Goal: Task Accomplishment & Management: Manage account settings

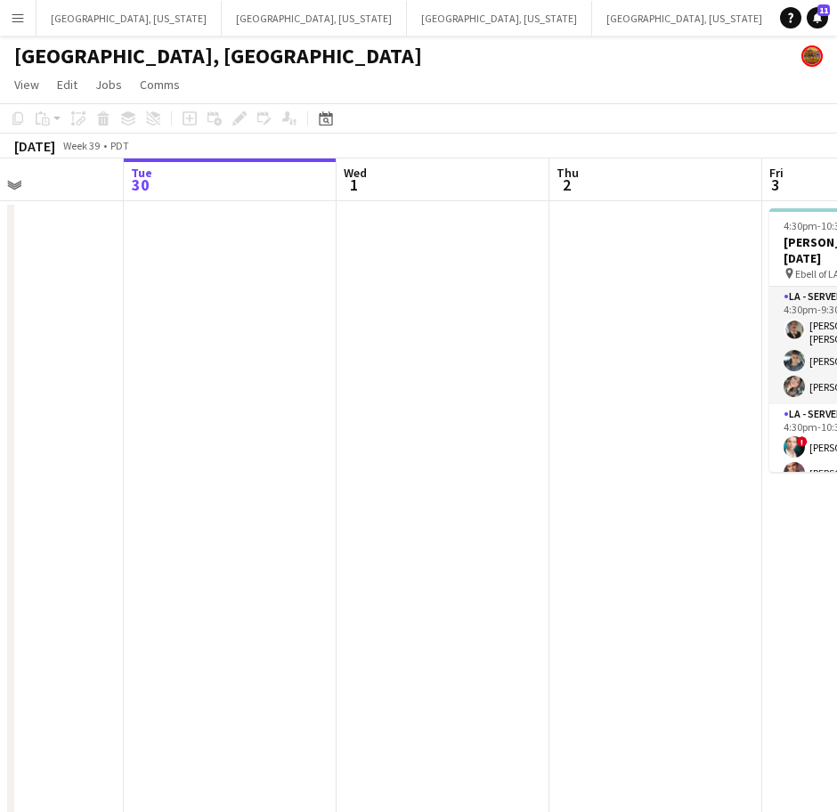
scroll to position [0, 512]
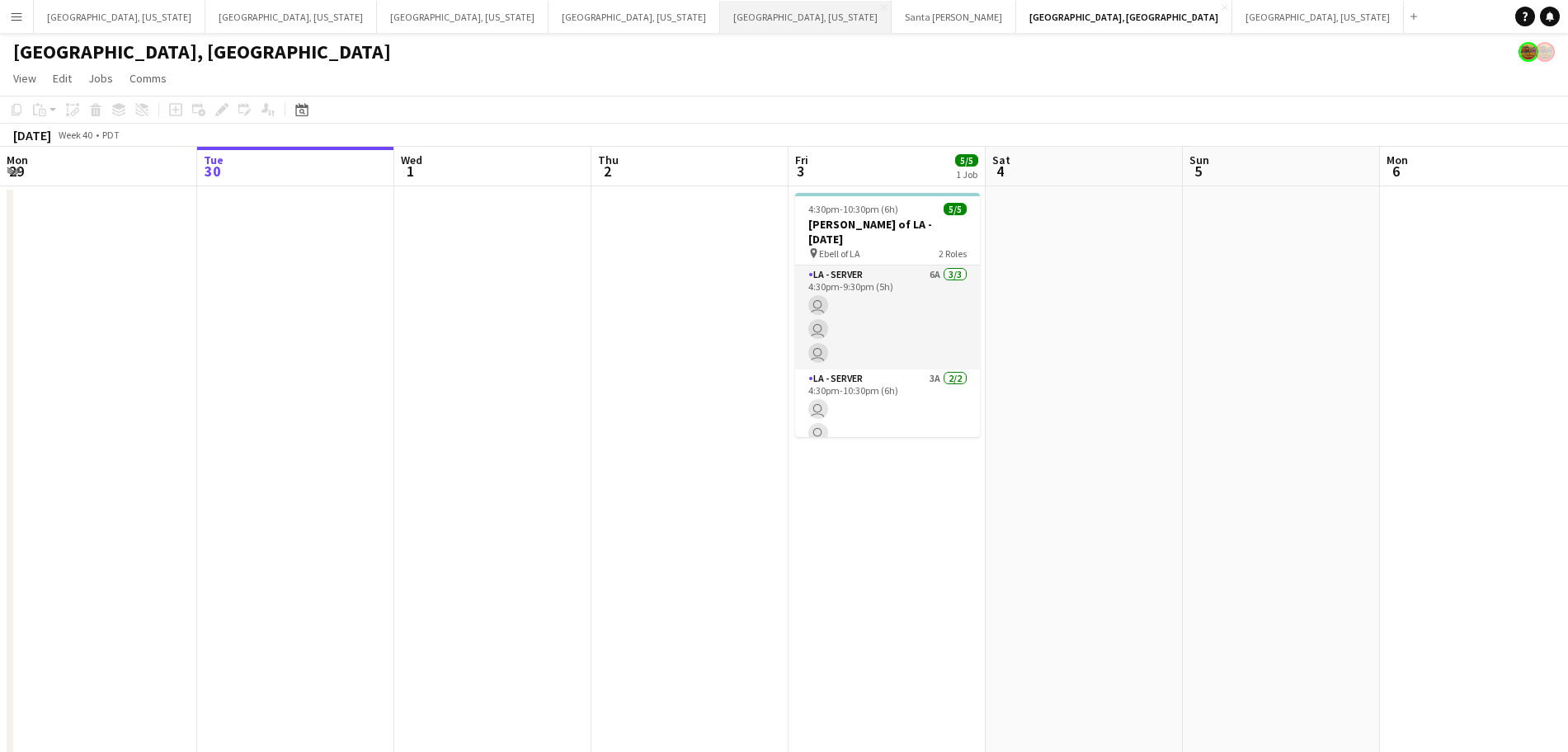
click at [721, 18] on button "[GEOGRAPHIC_DATA], [US_STATE] Close" at bounding box center [806, 17] width 171 height 32
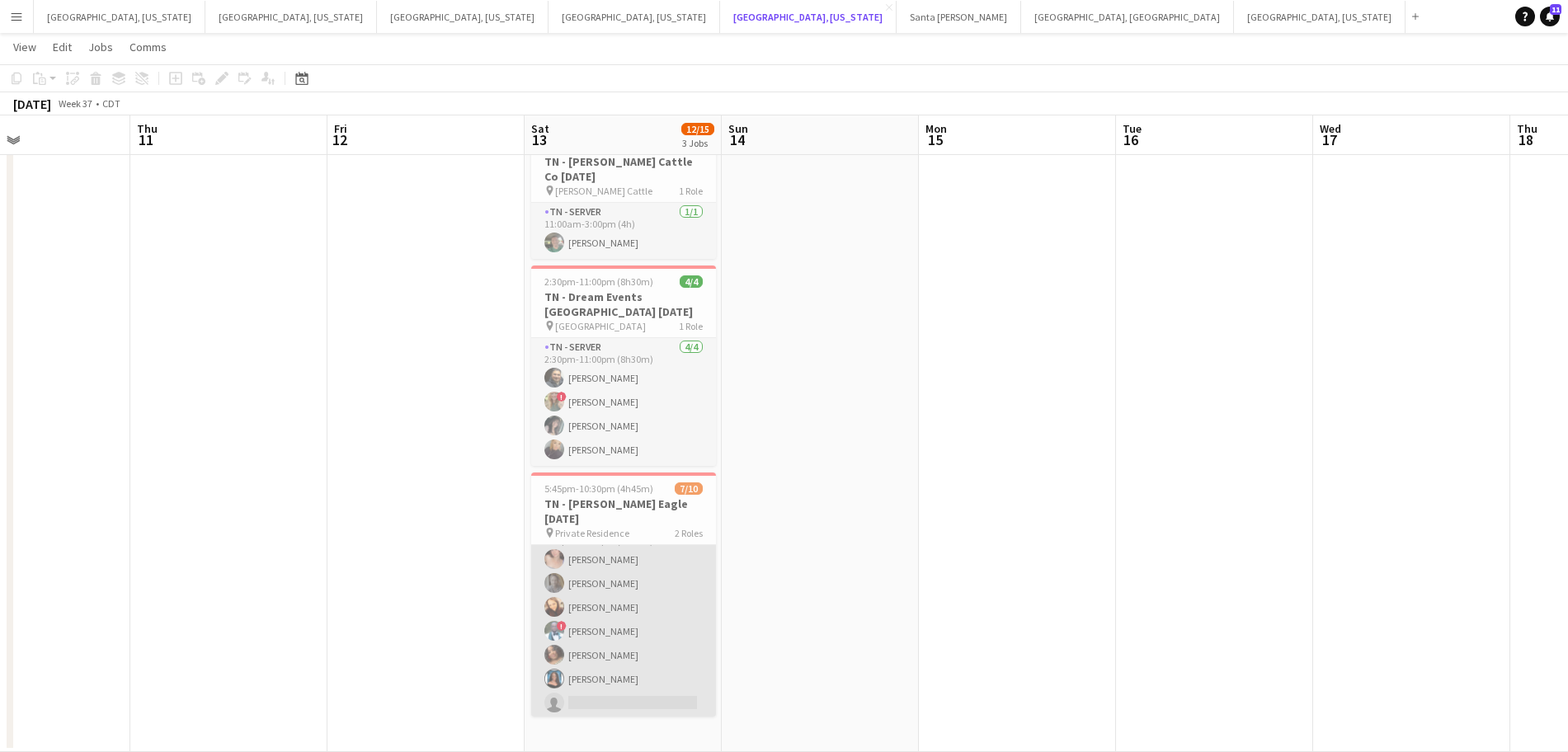
scroll to position [82, 0]
click at [631, 628] on app-card-role "TN - Server [DATE] 5:45pm-10:30pm (4h45m) [PERSON_NAME] [PERSON_NAME] [PERSON_N…" at bounding box center [624, 642] width 185 height 247
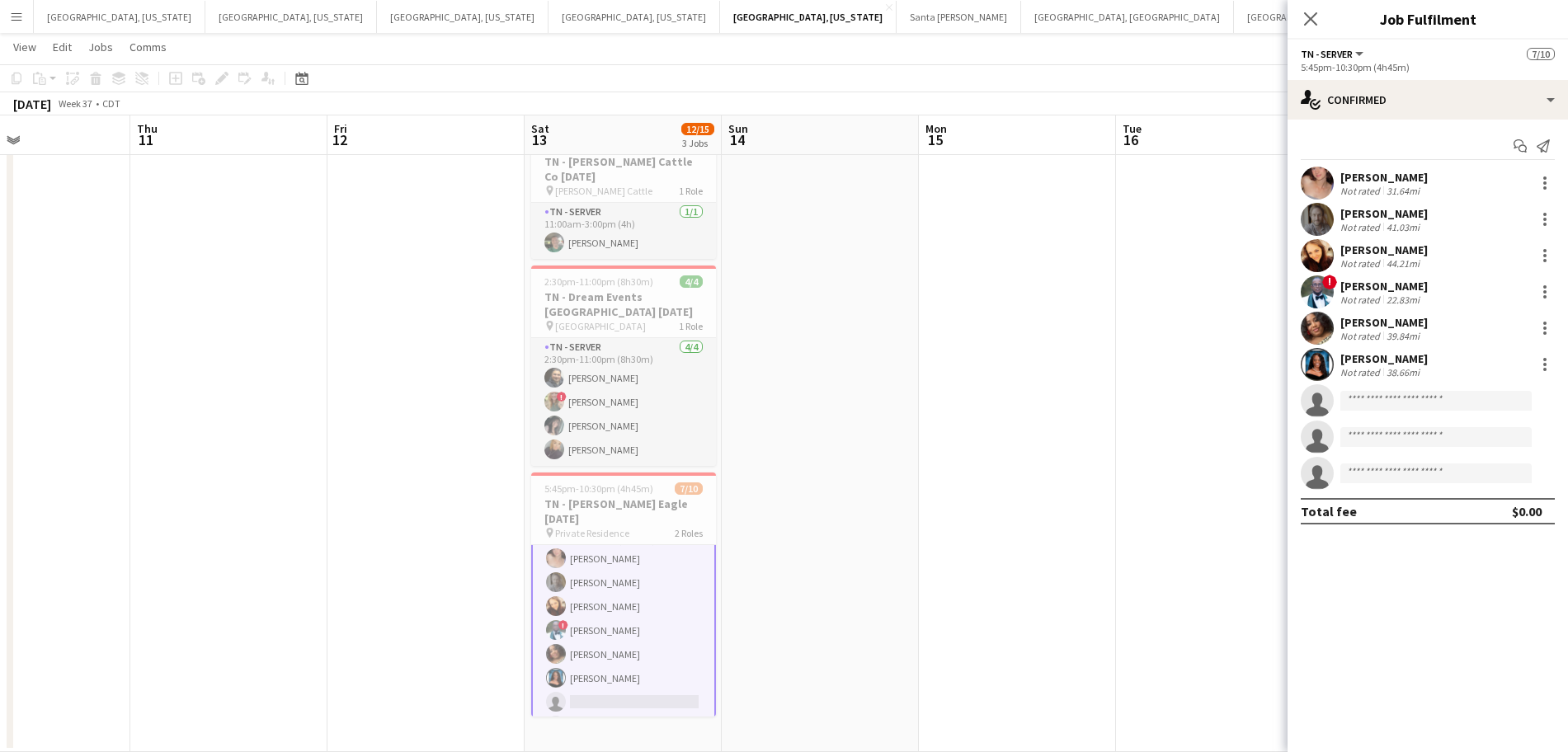
click at [1317, 329] on app-user-avatar at bounding box center [1318, 329] width 33 height 33
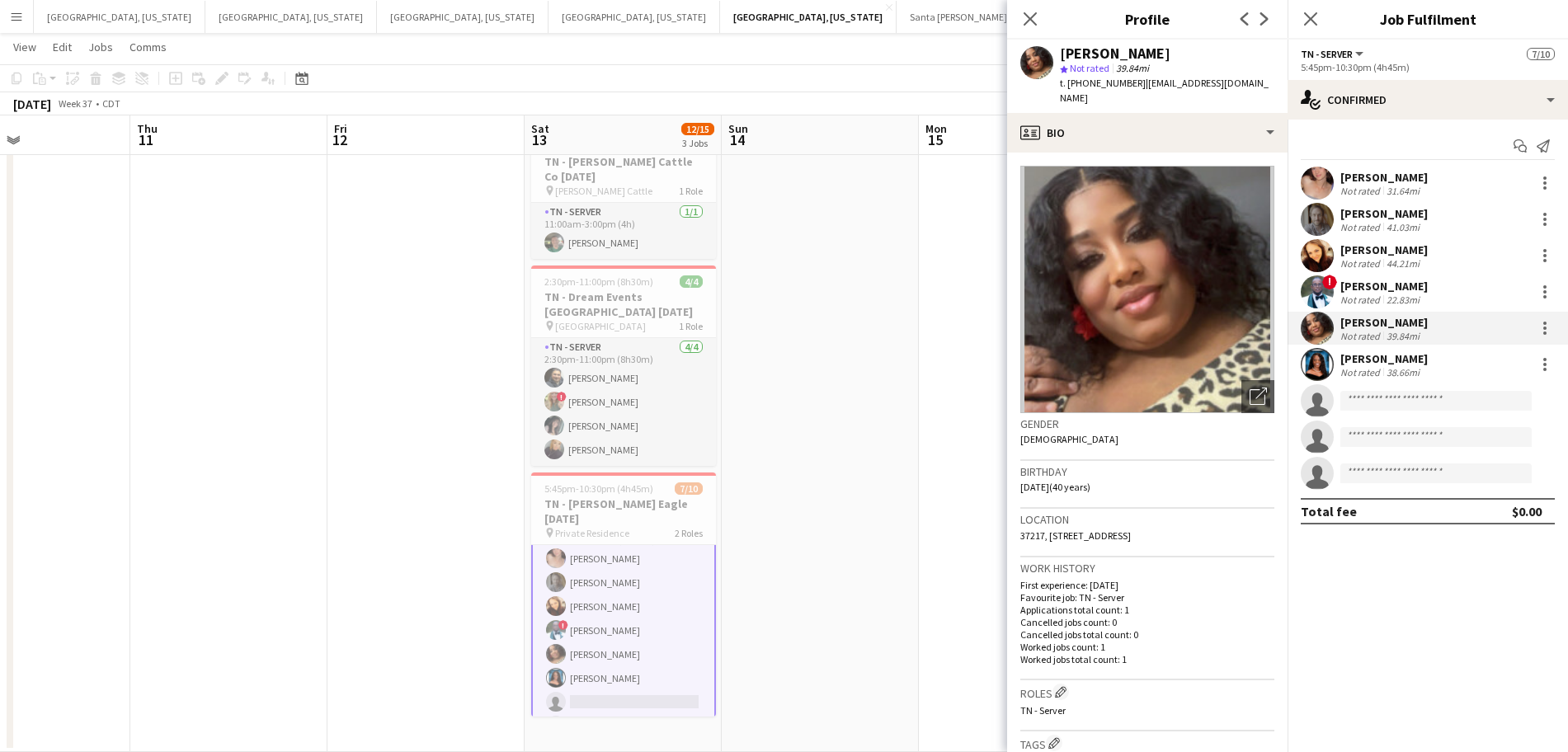
click at [1317, 282] on app-user-avatar at bounding box center [1318, 292] width 33 height 33
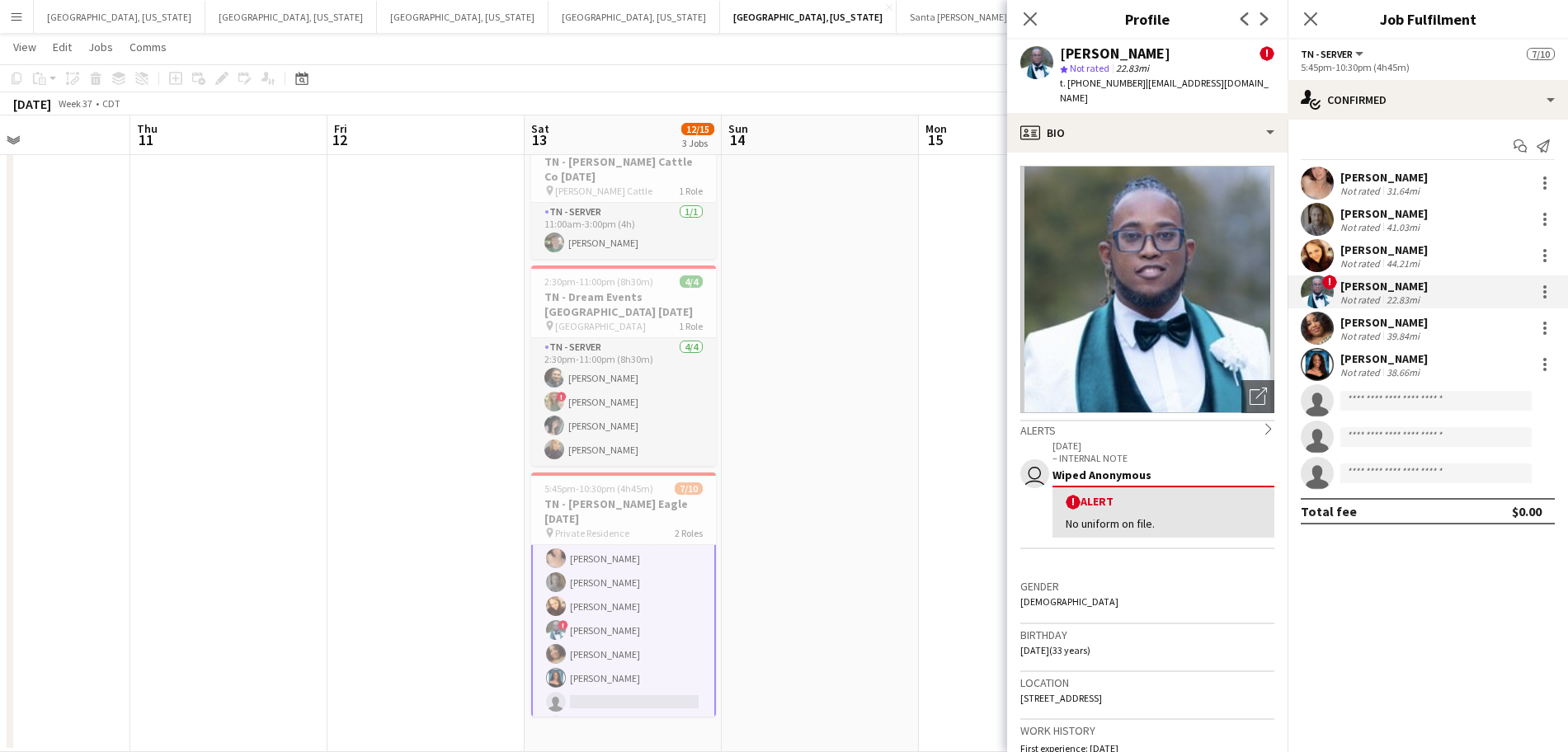
click at [1313, 320] on app-user-avatar at bounding box center [1318, 329] width 33 height 33
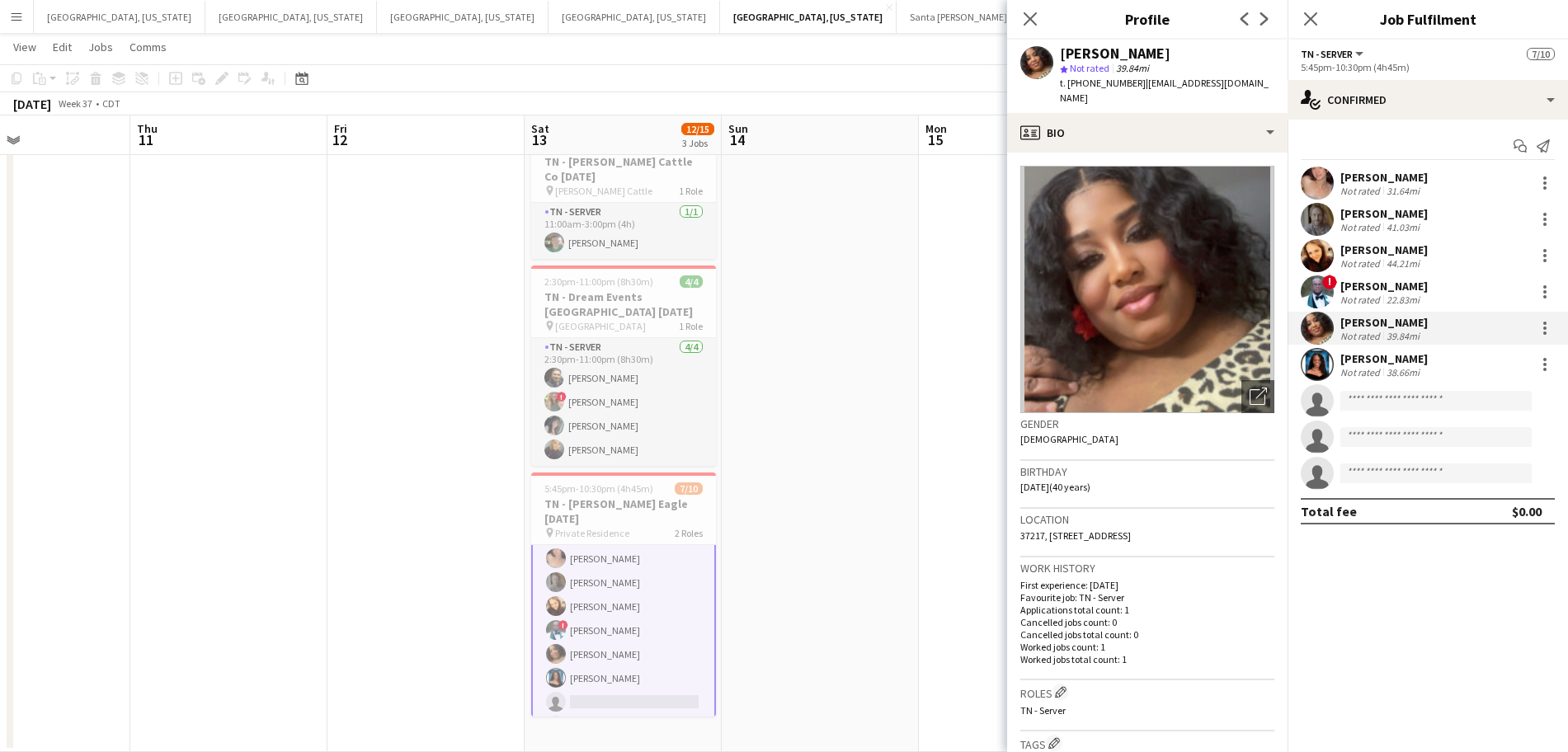
click at [1317, 376] on app-user-avatar at bounding box center [1318, 365] width 33 height 33
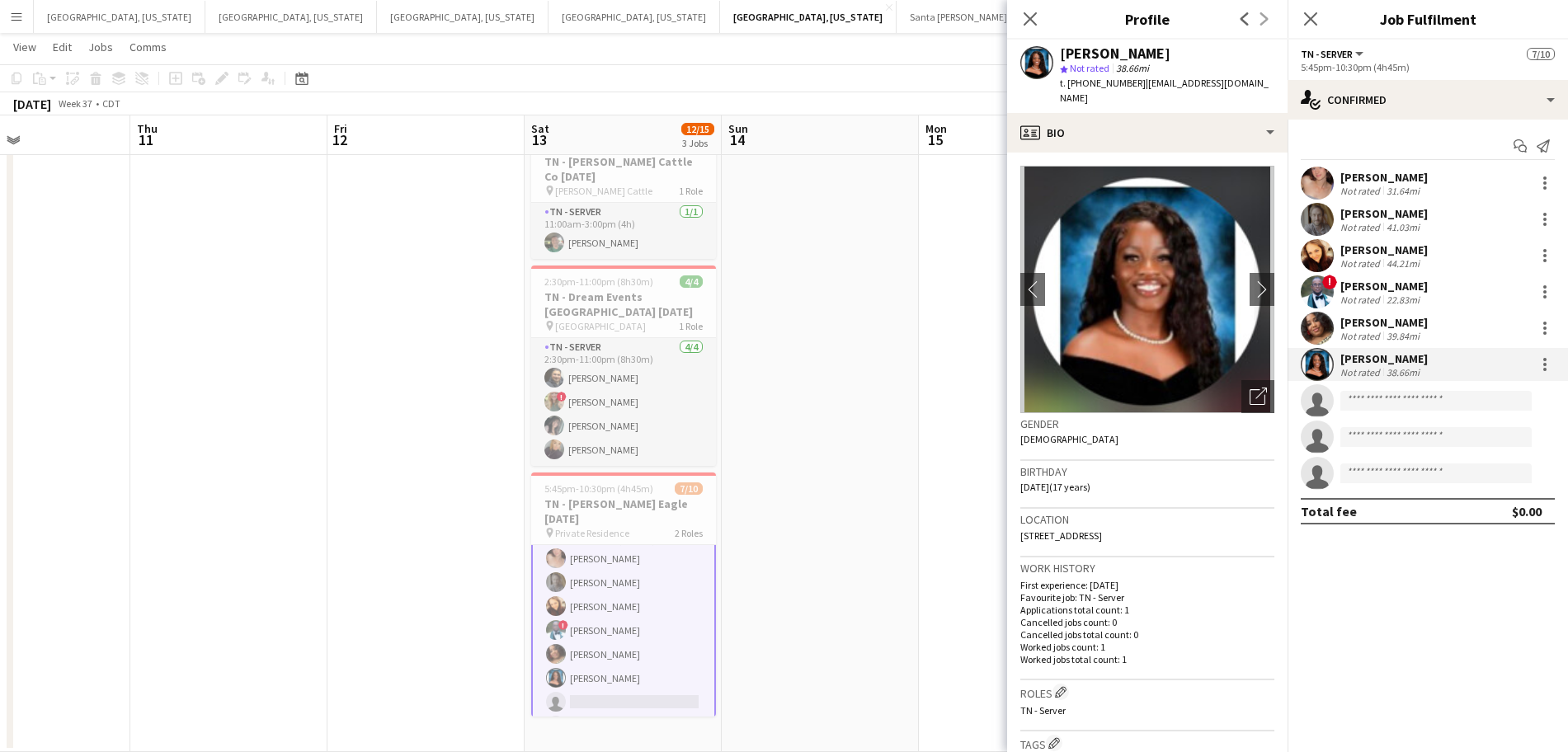
click at [1317, 323] on app-user-avatar at bounding box center [1318, 329] width 33 height 33
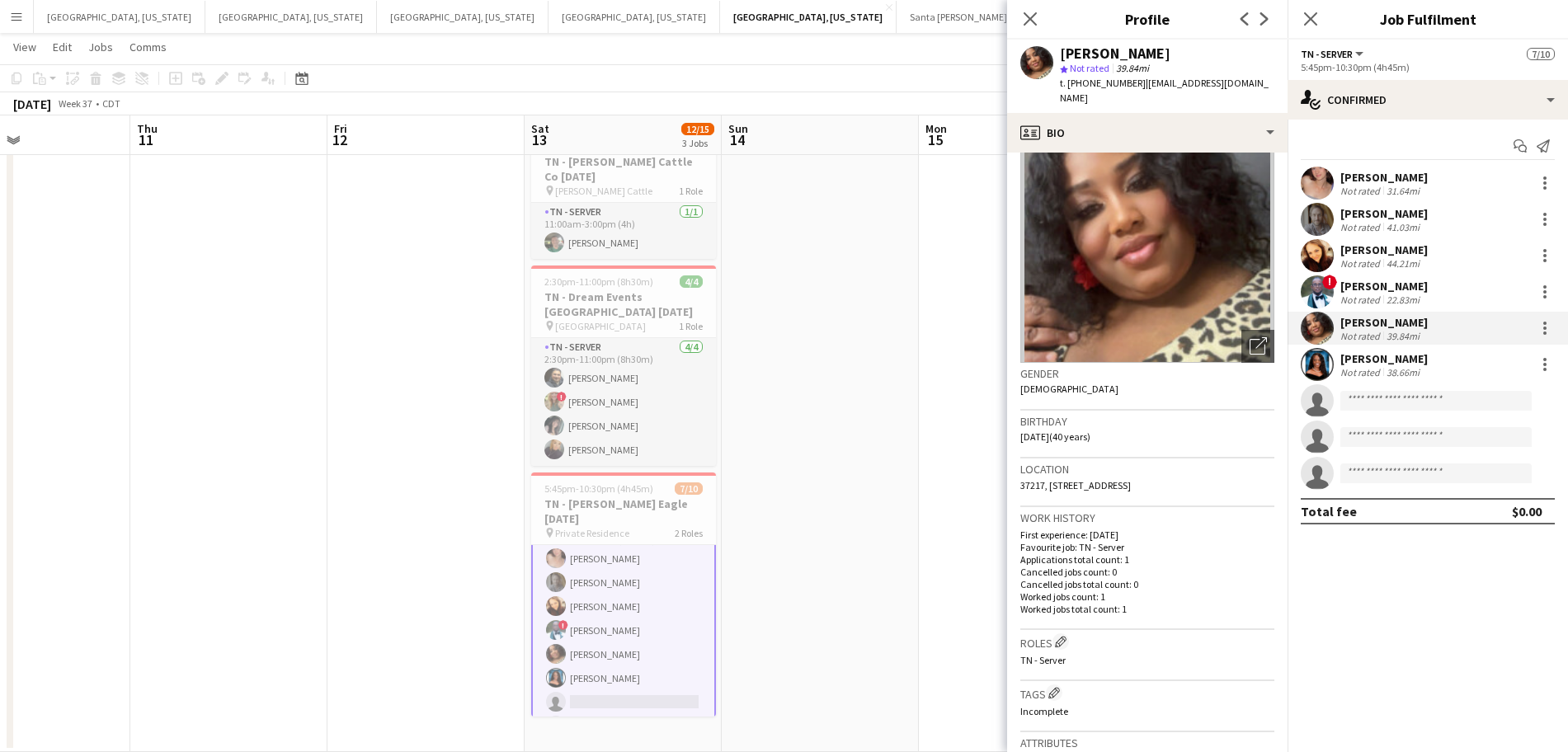
scroll to position [46, 0]
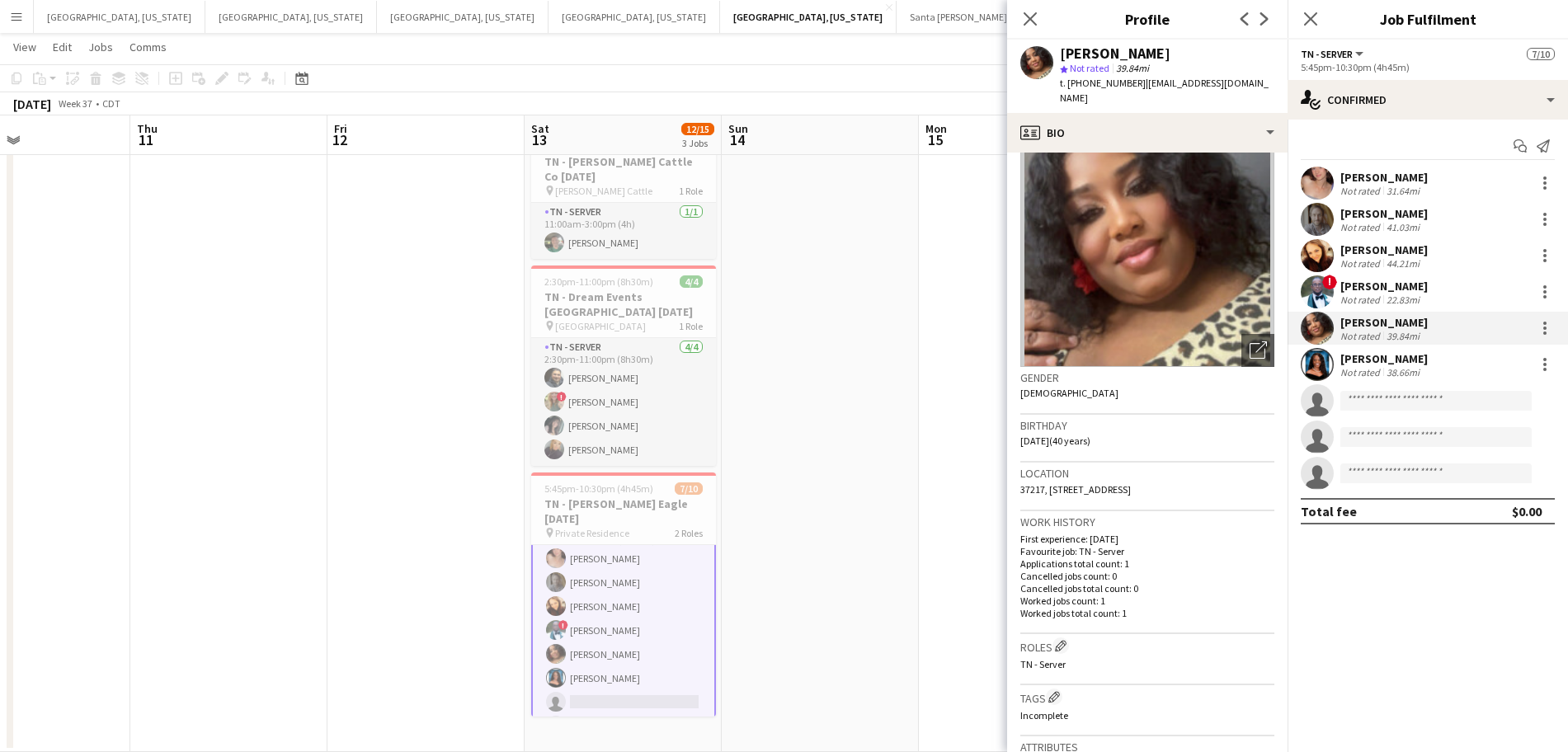
click at [1223, 367] on div "Gender [DEMOGRAPHIC_DATA]" at bounding box center [1148, 391] width 254 height 48
click at [1242, 346] on div "Open photos pop-in" at bounding box center [1259, 351] width 33 height 33
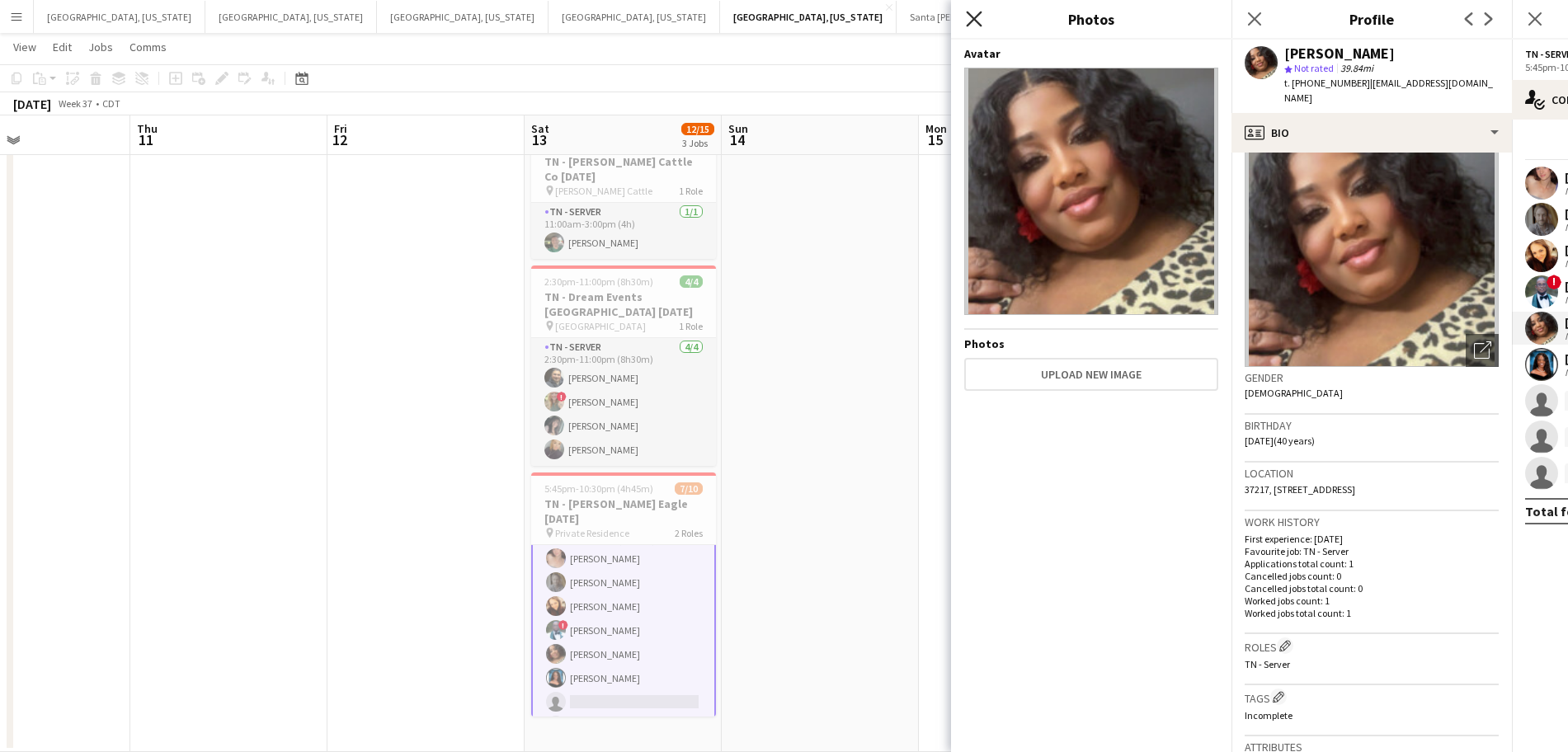
click at [977, 21] on icon at bounding box center [973, 19] width 16 height 16
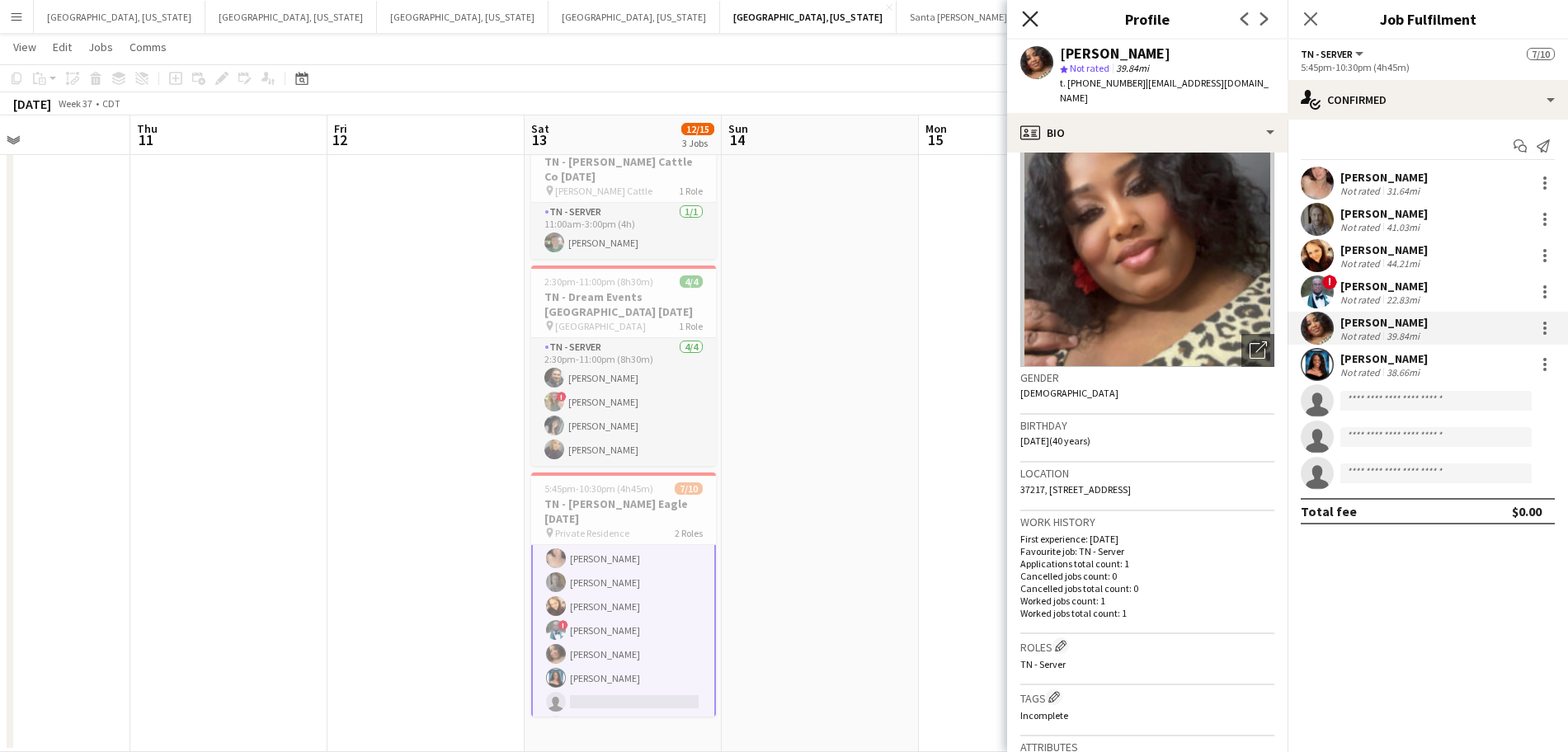
click at [1027, 17] on icon at bounding box center [1030, 19] width 16 height 16
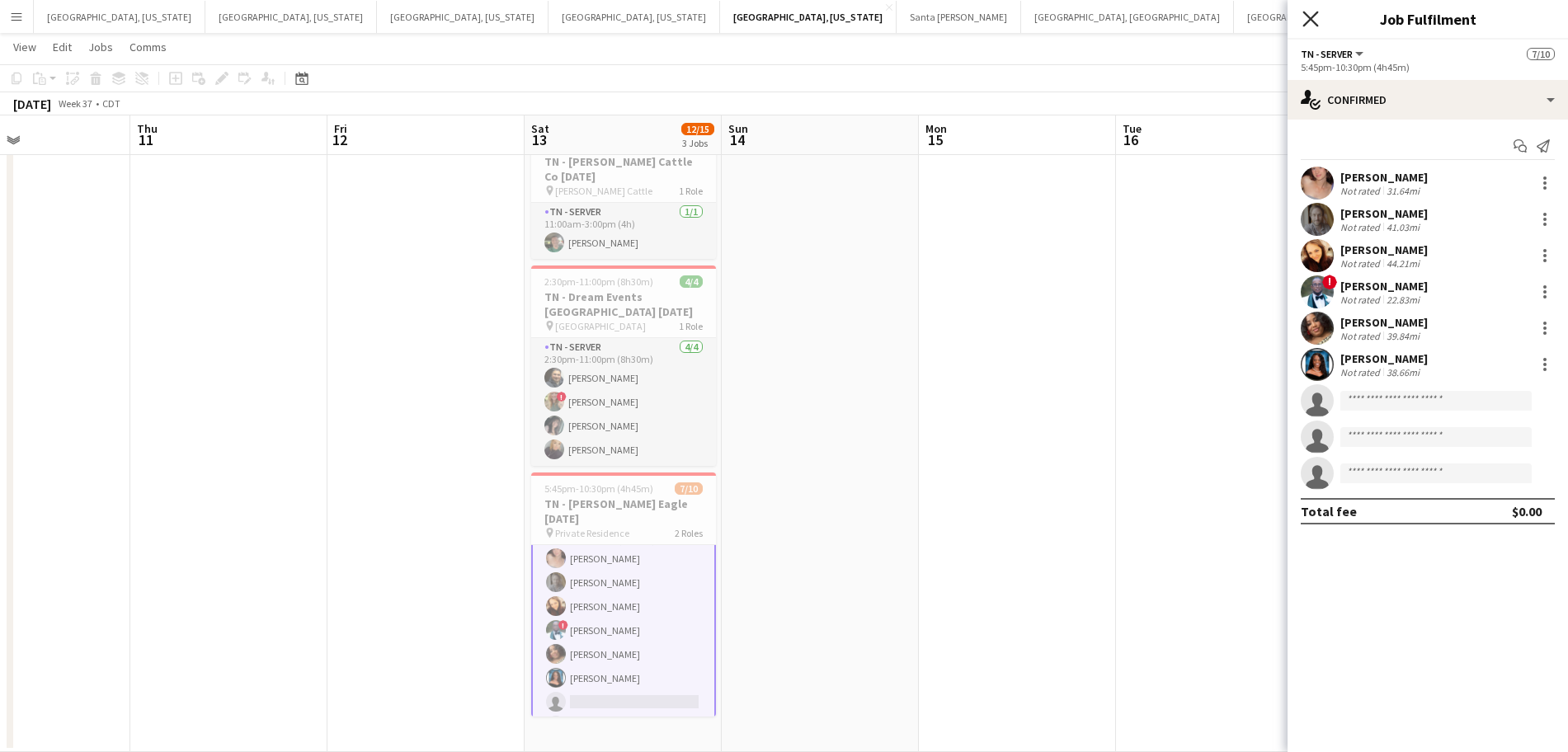
click at [1313, 17] on icon at bounding box center [1310, 19] width 16 height 16
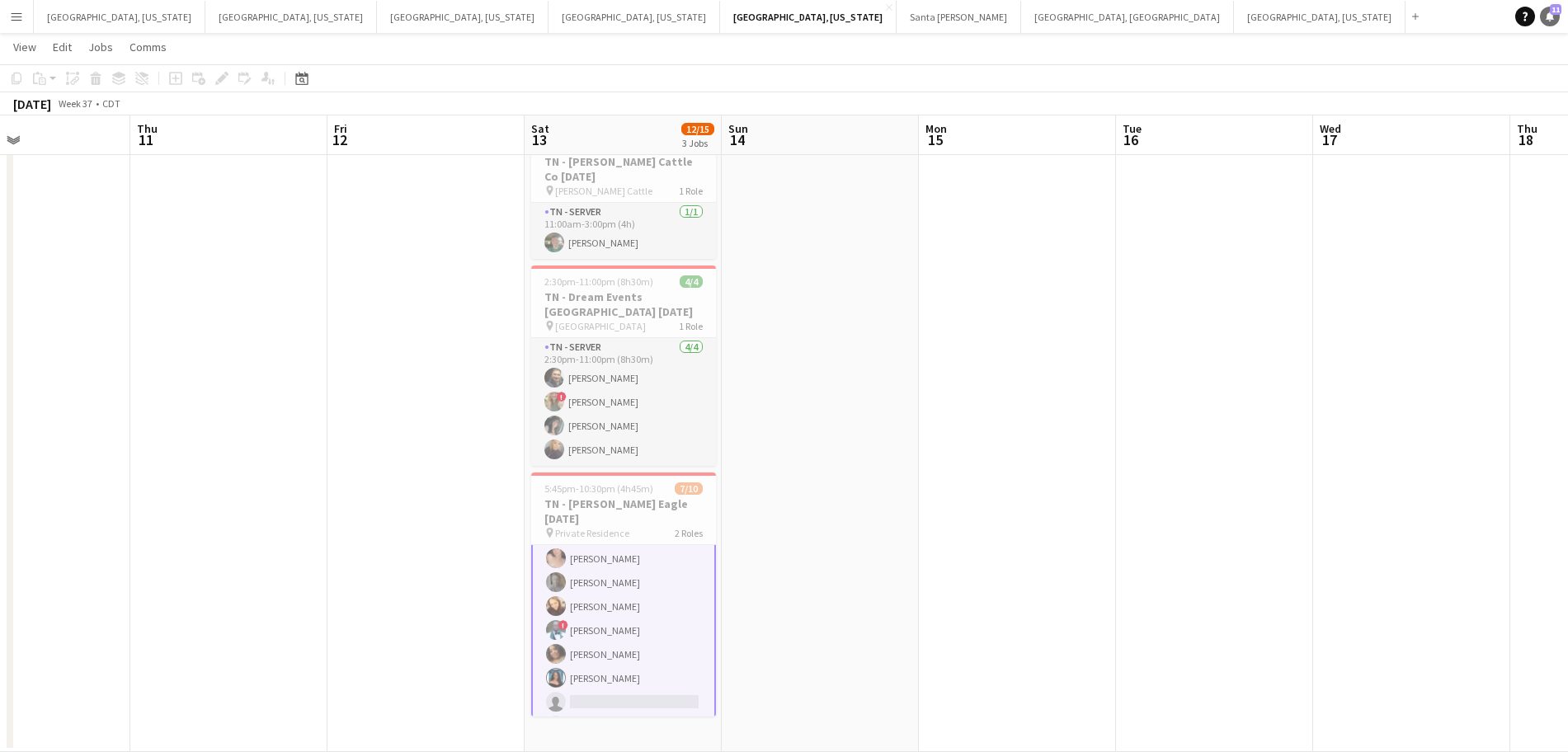
click at [1550, 12] on span "11" at bounding box center [1556, 9] width 11 height 11
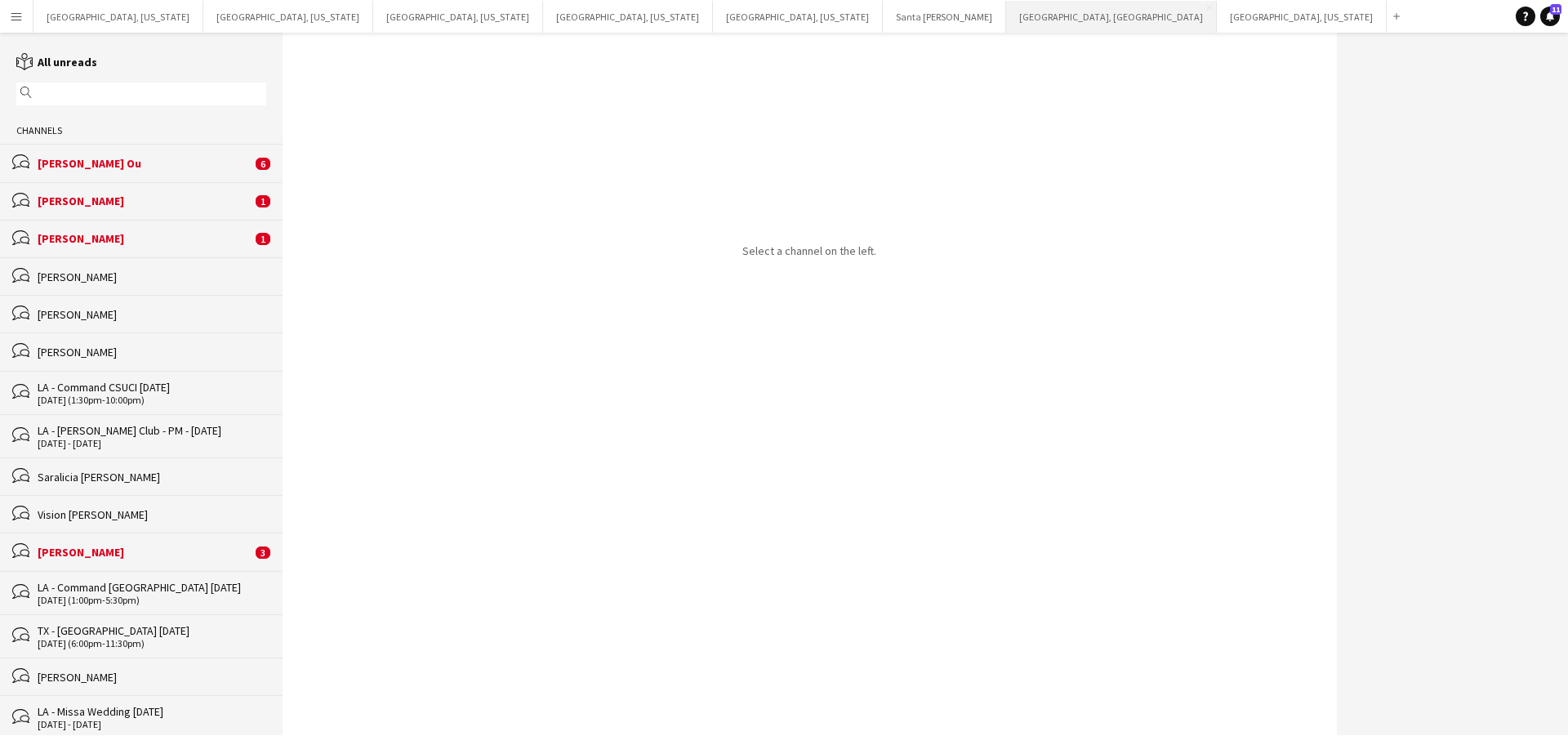
click at [1006, 28] on button "[GEOGRAPHIC_DATA], [GEOGRAPHIC_DATA] Close" at bounding box center [1111, 17] width 211 height 32
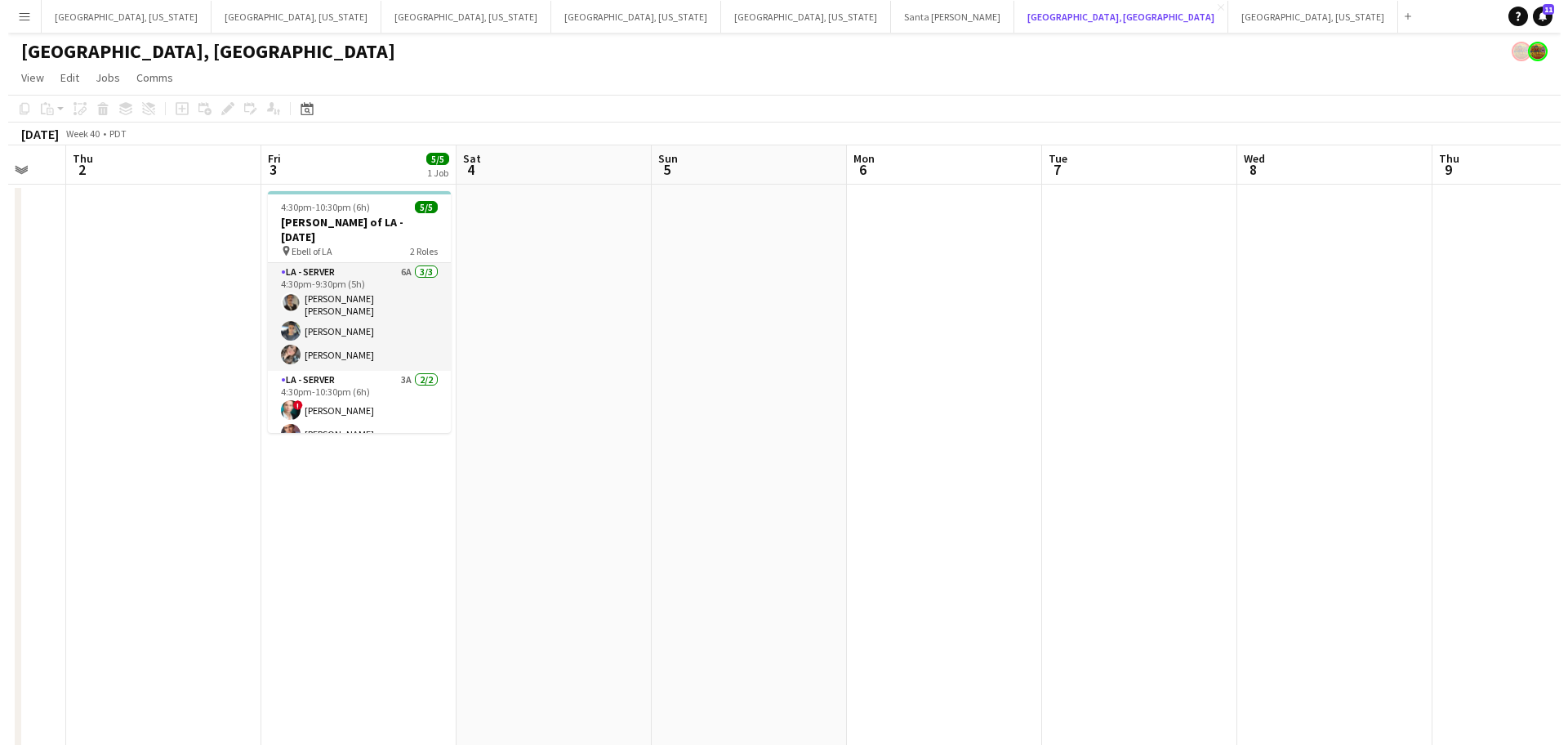
scroll to position [0, 513]
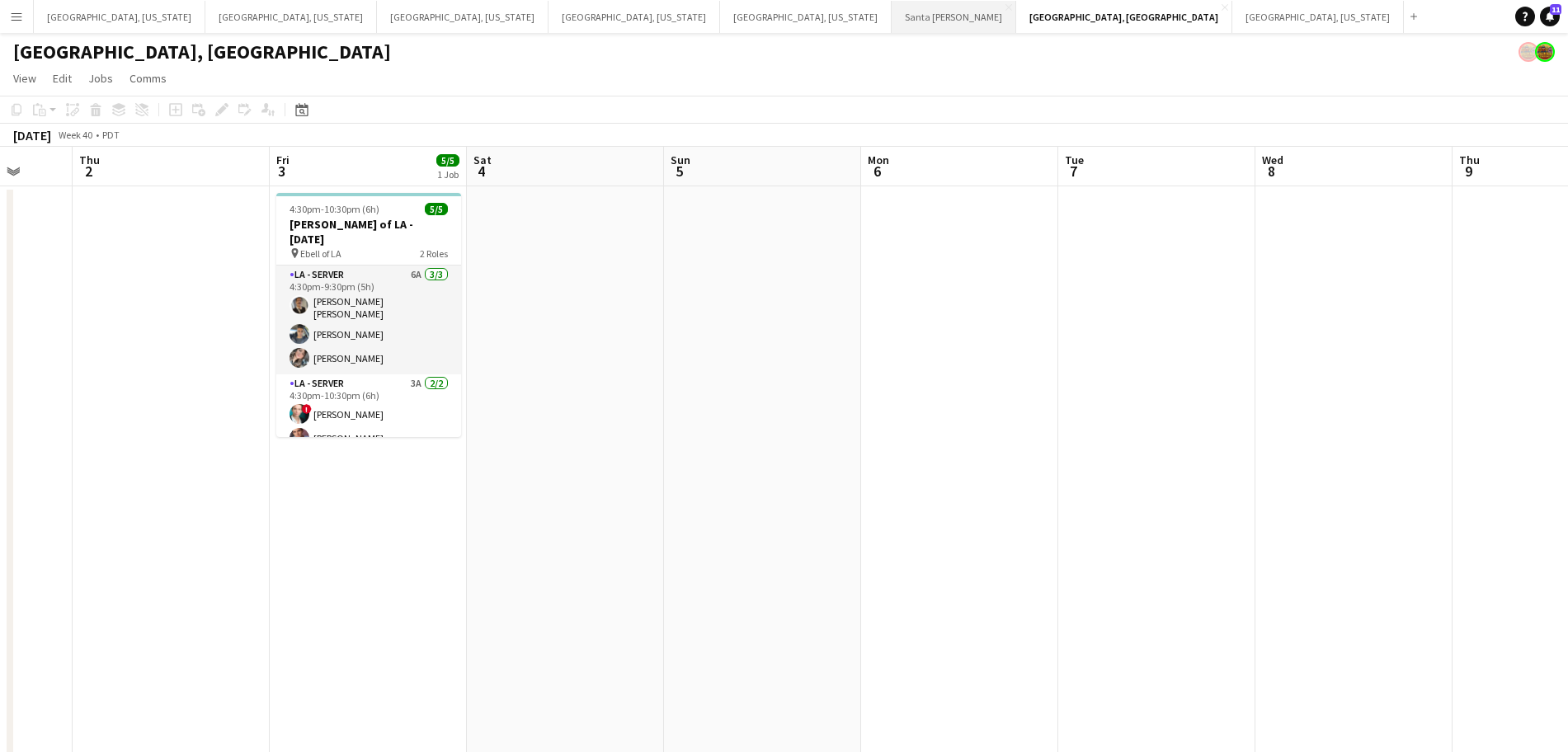
click at [892, 20] on button "Santa [PERSON_NAME] Close" at bounding box center [954, 17] width 124 height 32
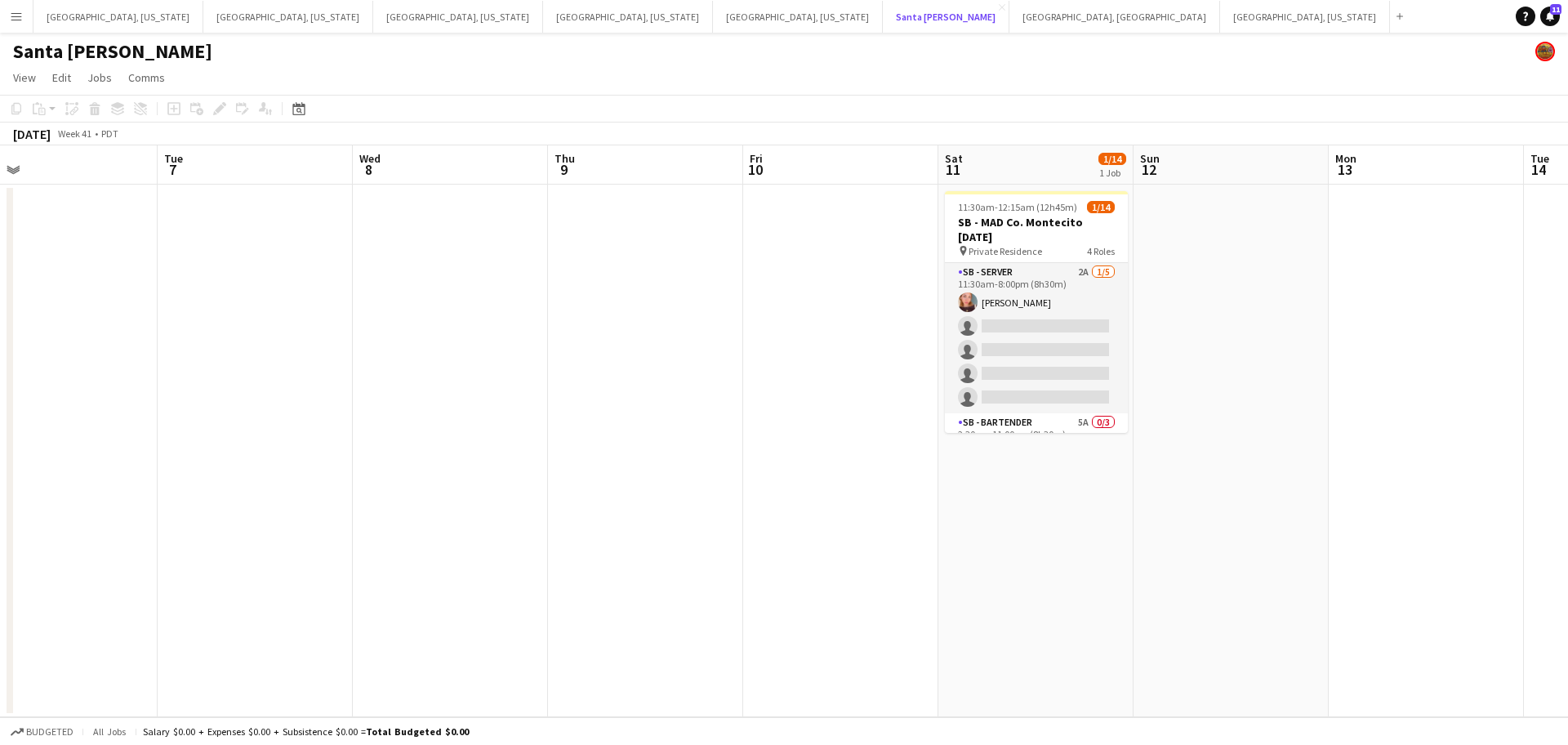
scroll to position [0, 624]
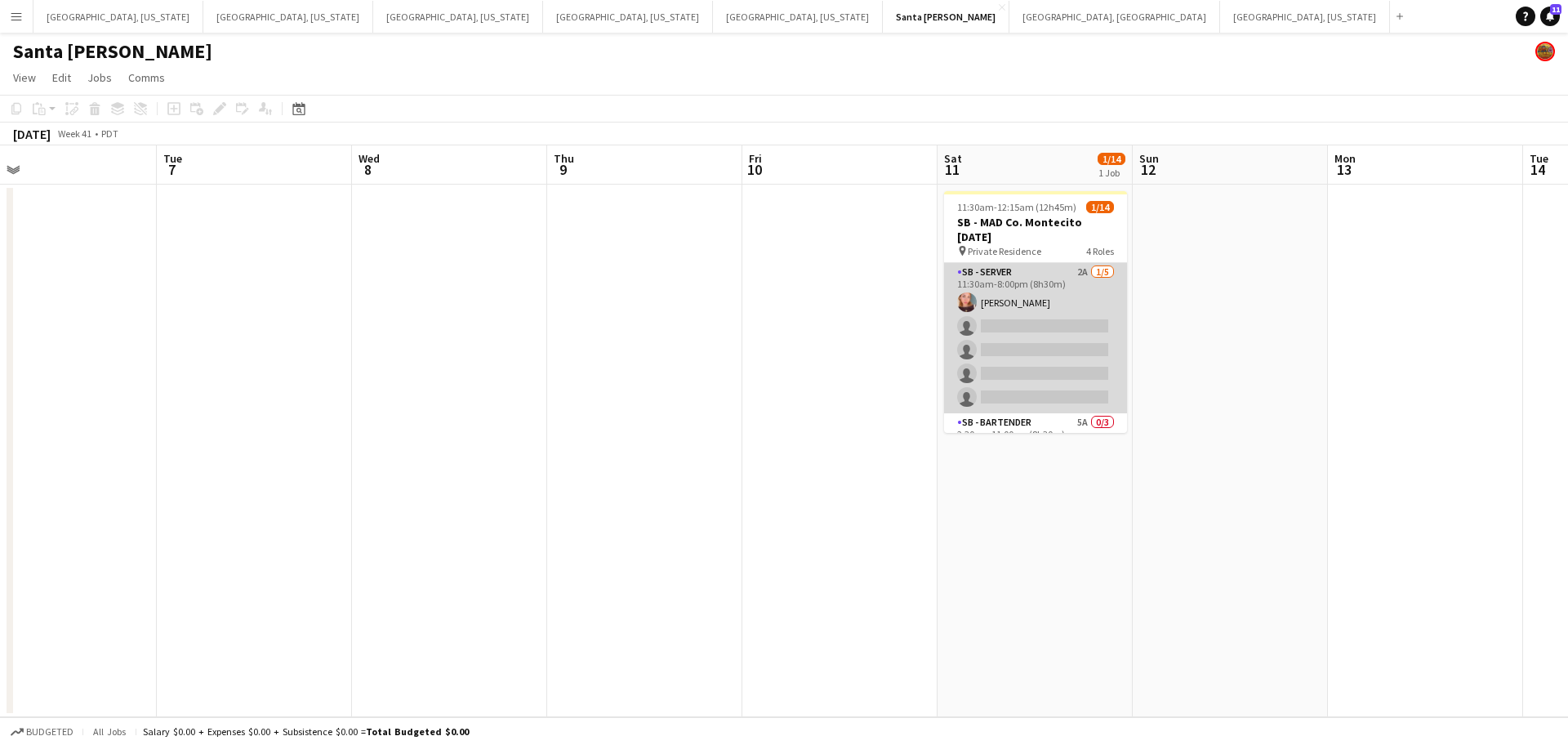
click at [1035, 342] on app-card-role "SB - Server 2A [DATE] 11:30am-8:00pm (8h30m) [PERSON_NAME] single-neutral-actio…" at bounding box center [1036, 339] width 183 height 150
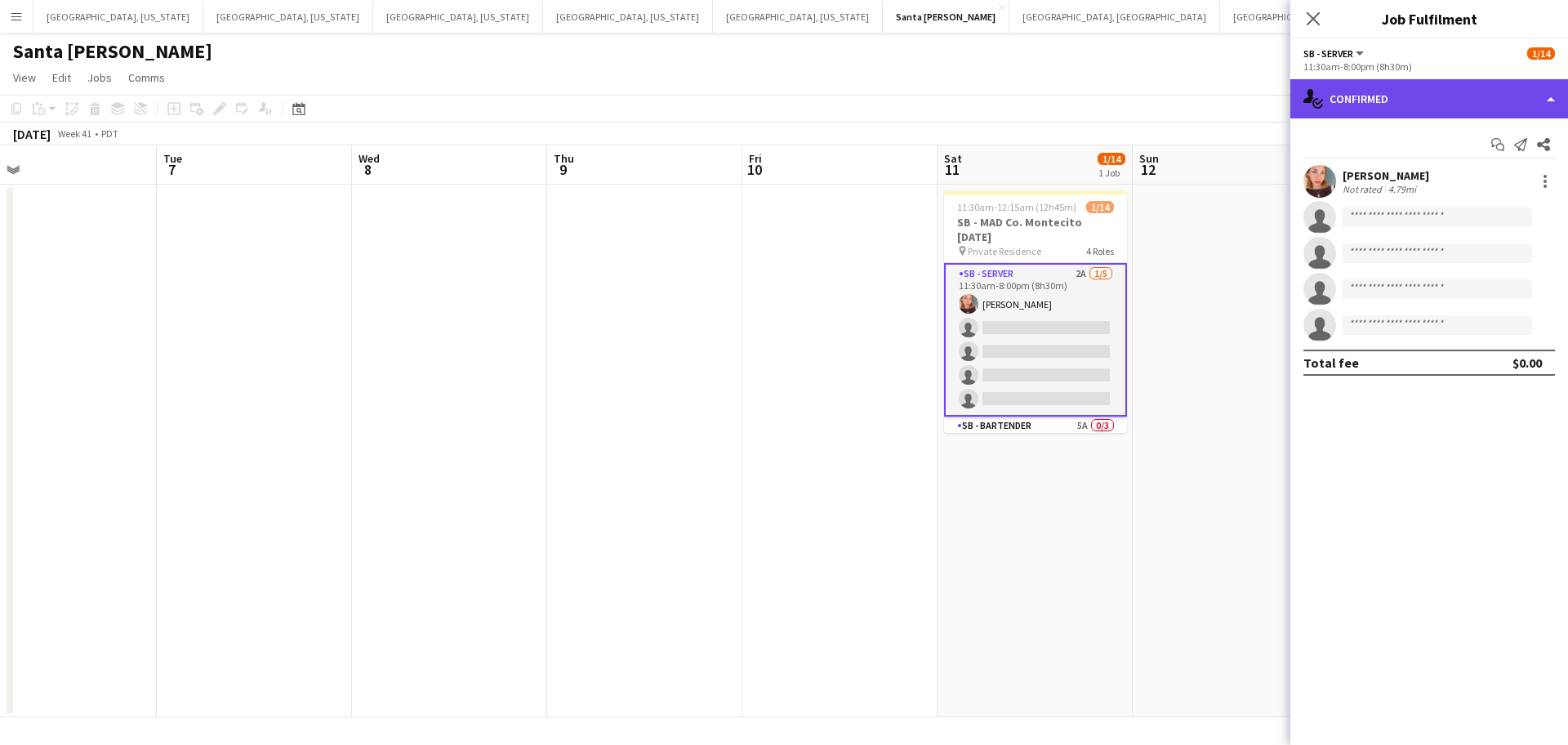
click at [1384, 99] on div "single-neutral-actions-check-2 Confirmed" at bounding box center [1429, 98] width 278 height 39
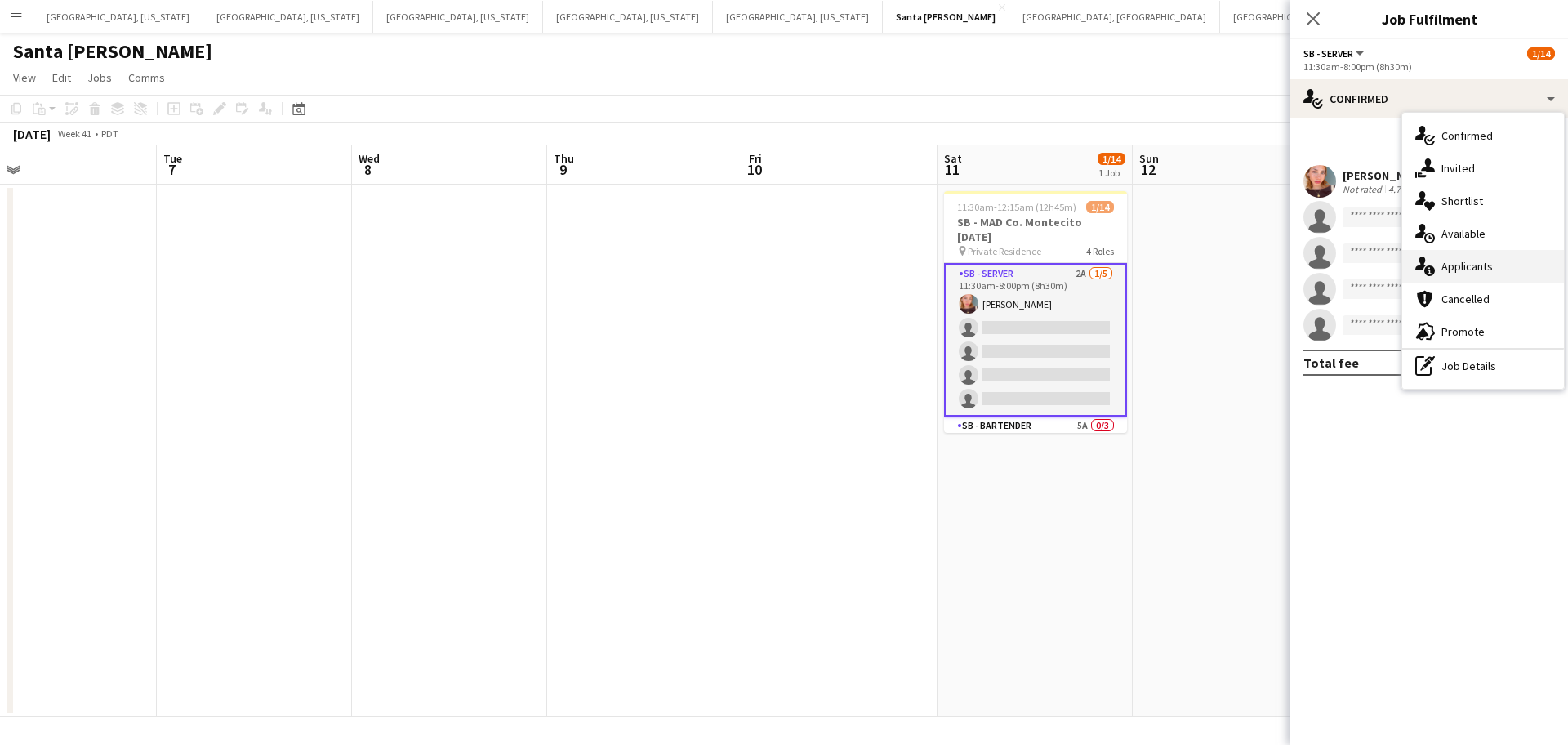
click at [1475, 262] on span "Applicants" at bounding box center [1467, 266] width 51 height 15
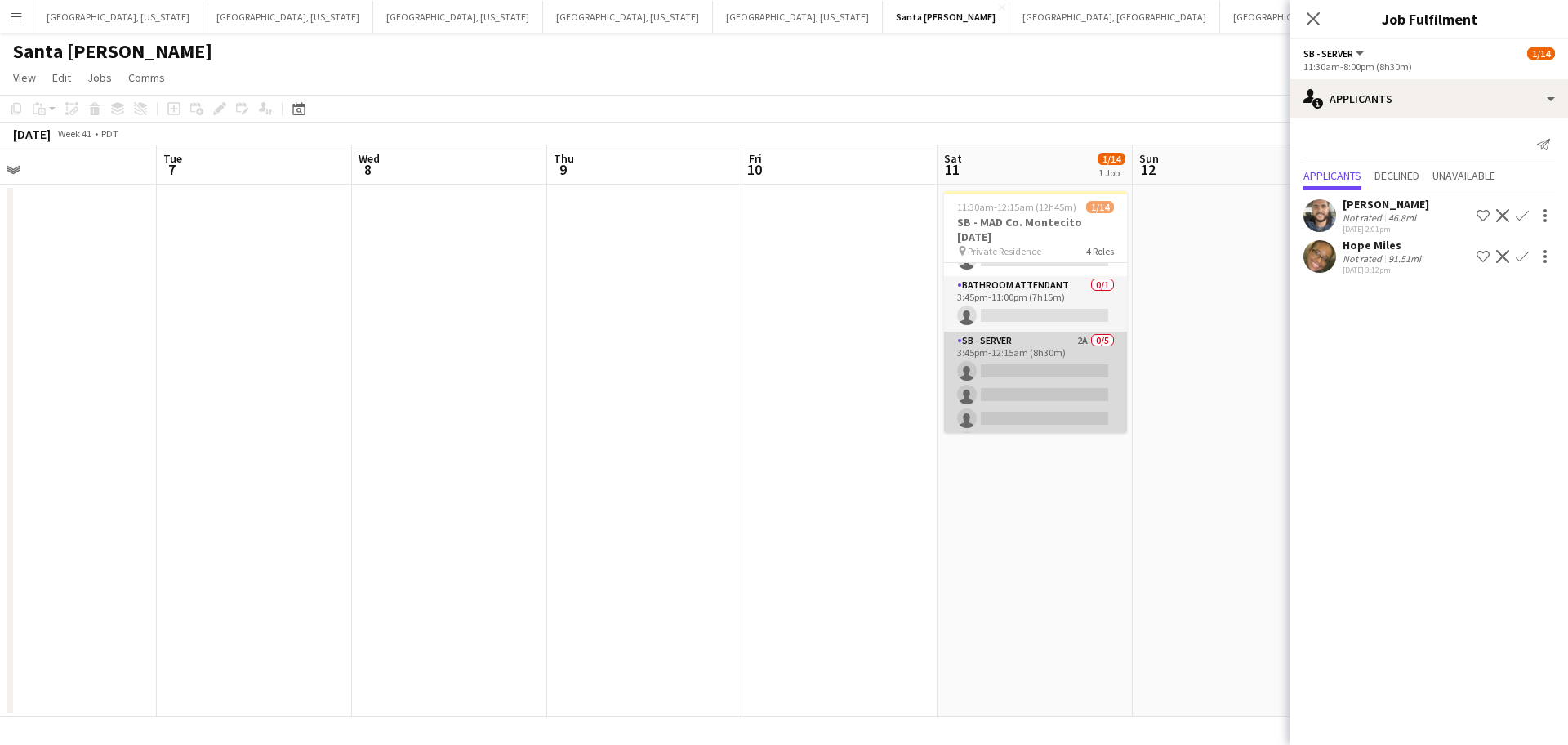
click at [1041, 365] on app-card-role "SB - Server 2A 0/5 3:45pm-12:15am (8h30m) single-neutral-actions single-neutral…" at bounding box center [1036, 407] width 183 height 150
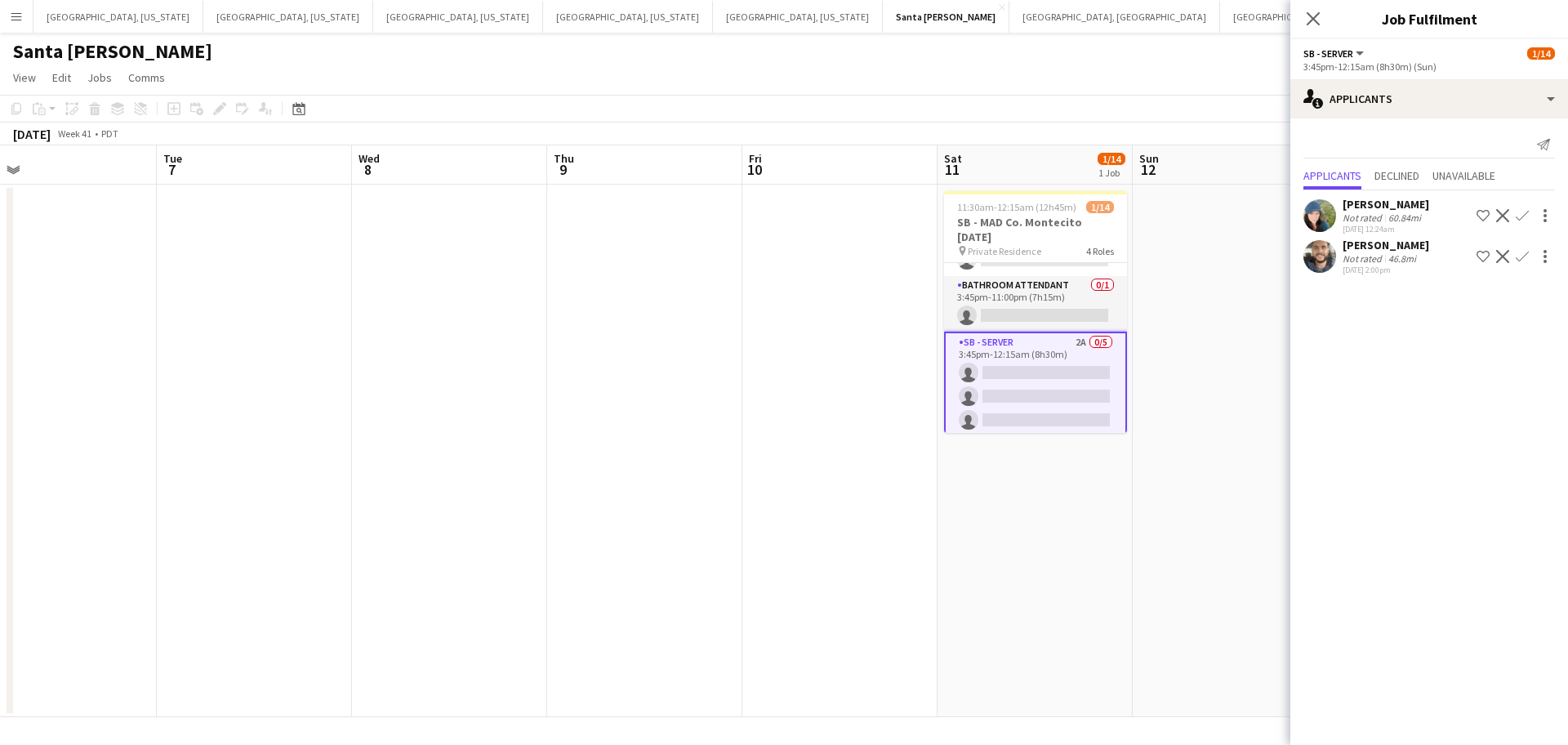
scroll to position [0, 0]
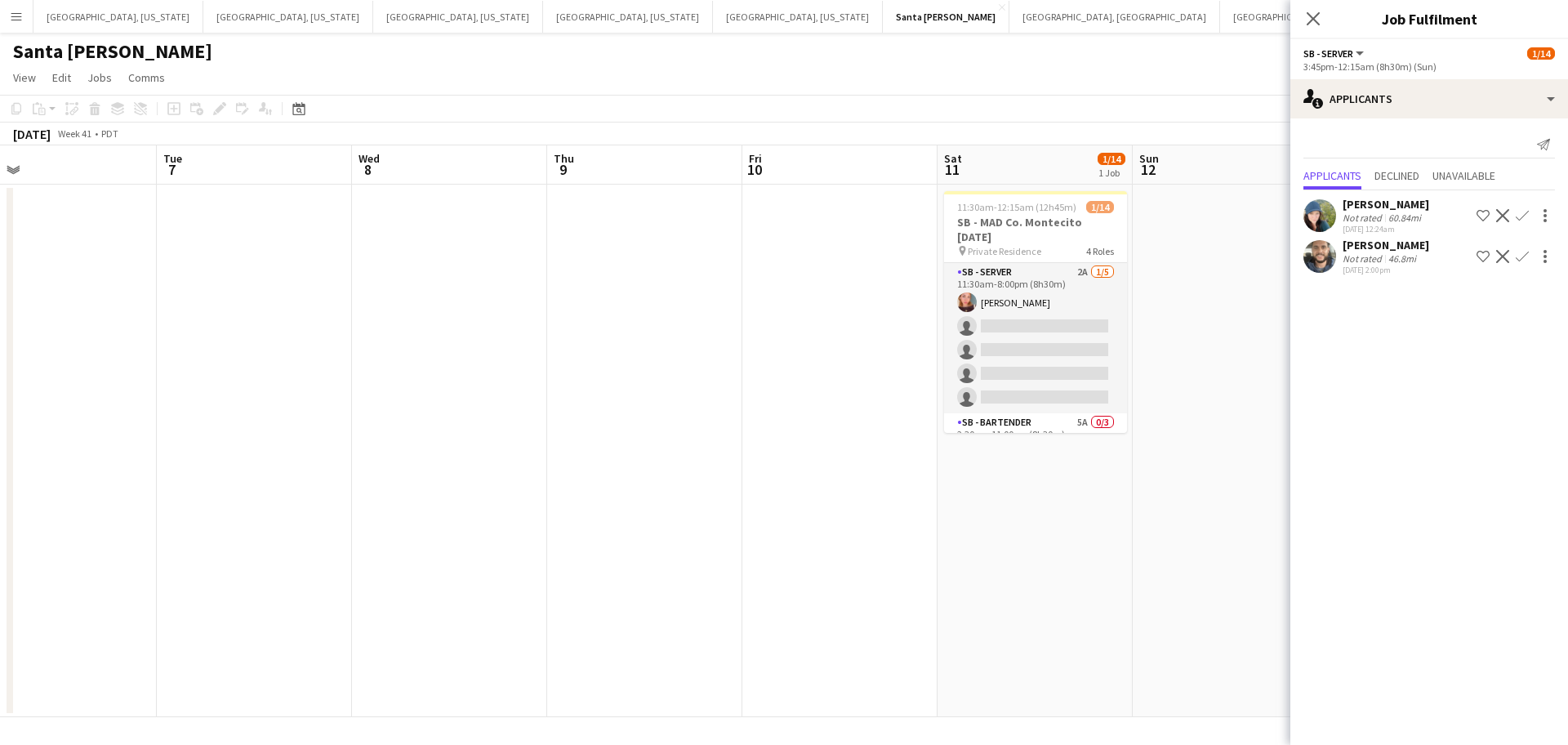
click at [1327, 266] on app-user-avatar at bounding box center [1320, 257] width 33 height 33
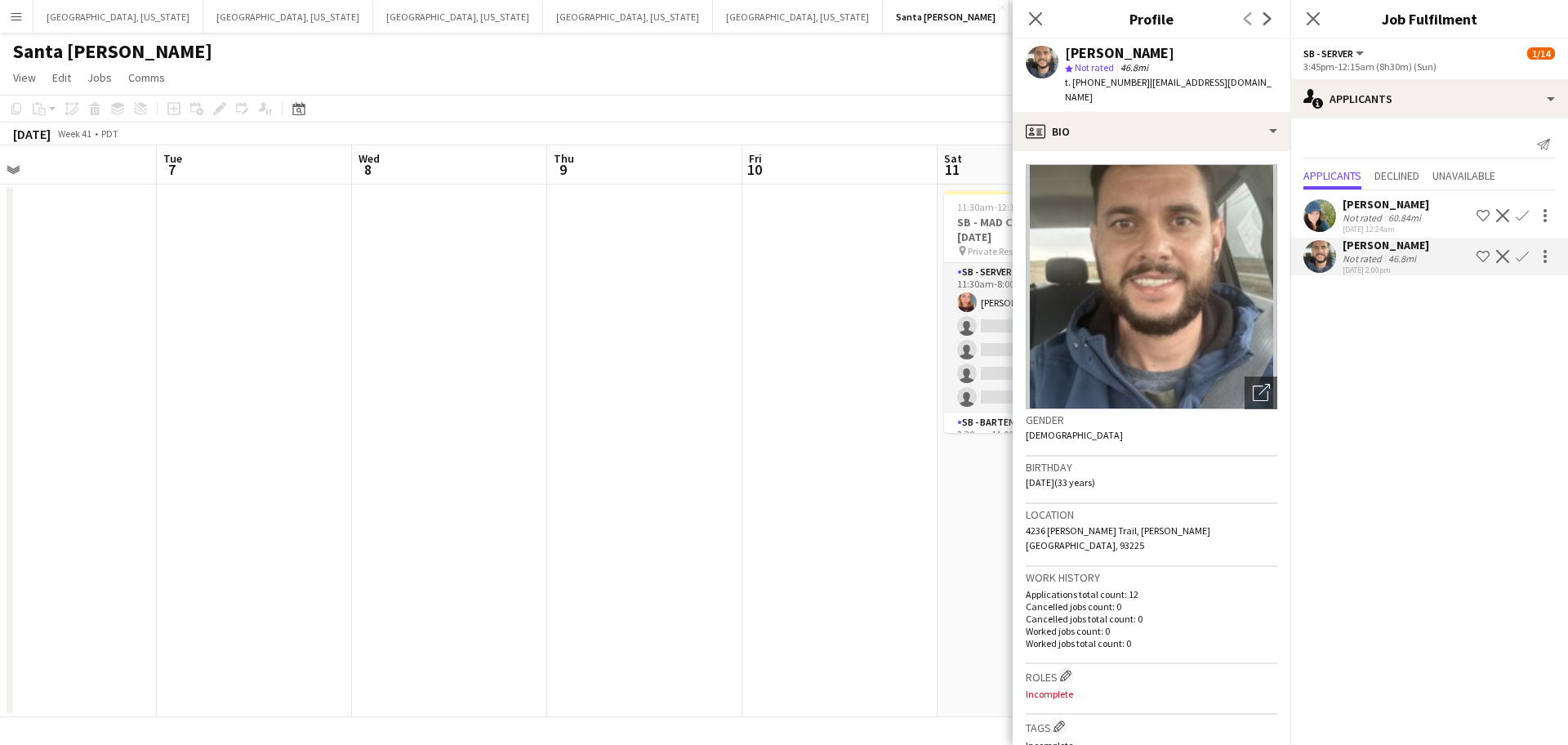
click at [1327, 266] on app-user-avatar at bounding box center [1320, 257] width 33 height 33
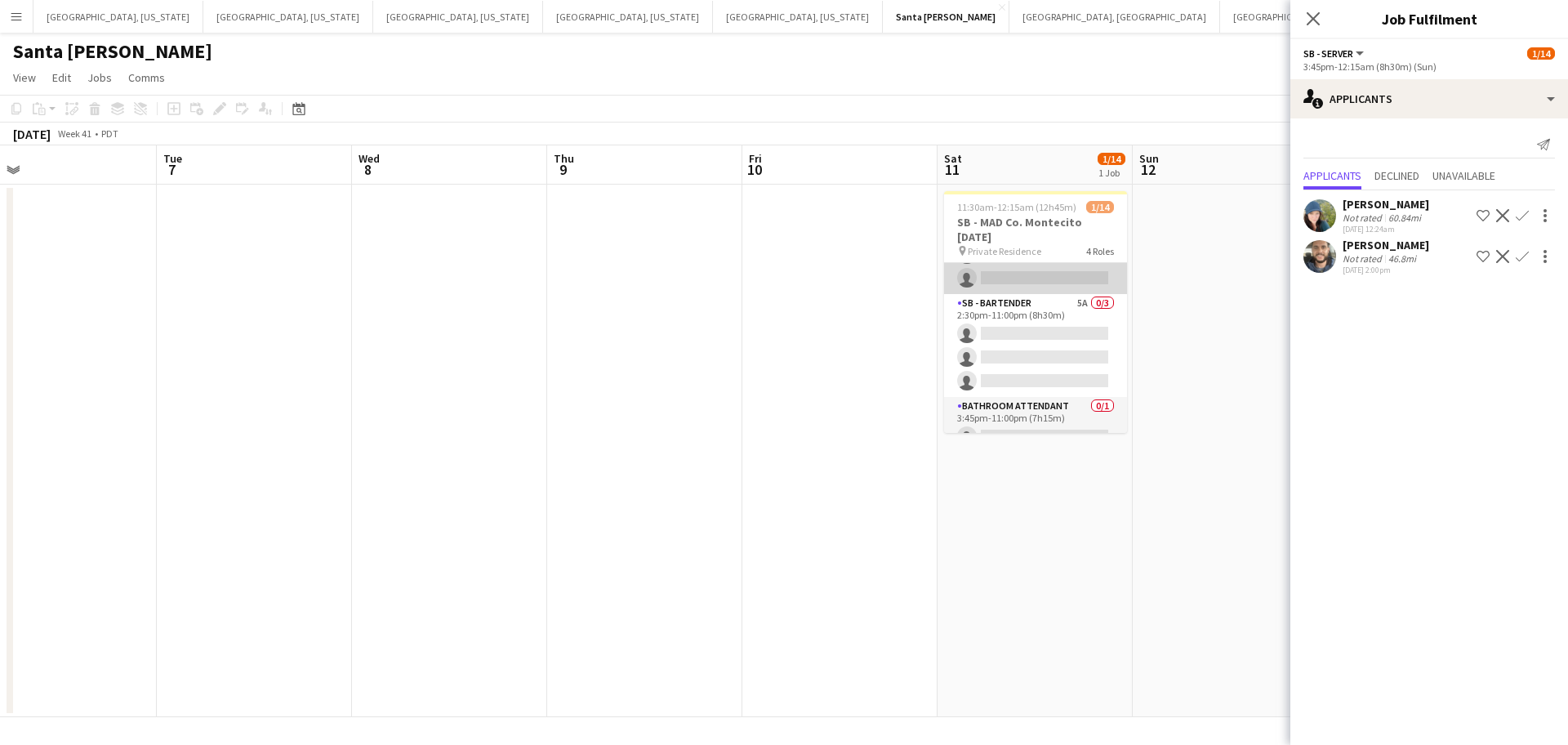
scroll to position [109, 0]
click at [1032, 378] on app-card-role "SB - Bartender 5A 0/3 2:30pm-11:00pm (8h30m) single-neutral-actions single-neut…" at bounding box center [1036, 355] width 183 height 103
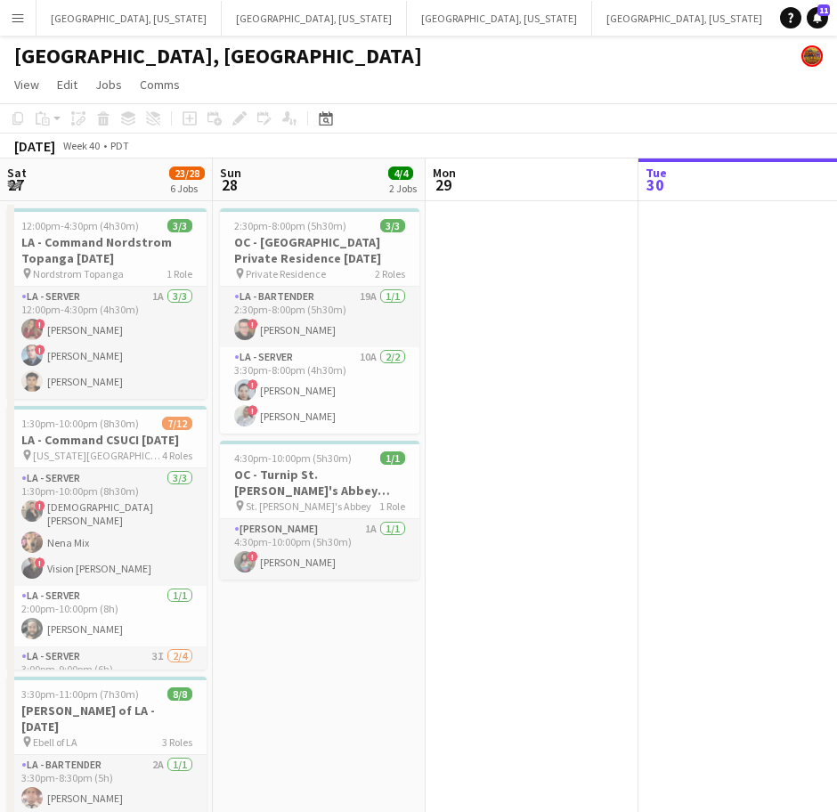
scroll to position [0, 512]
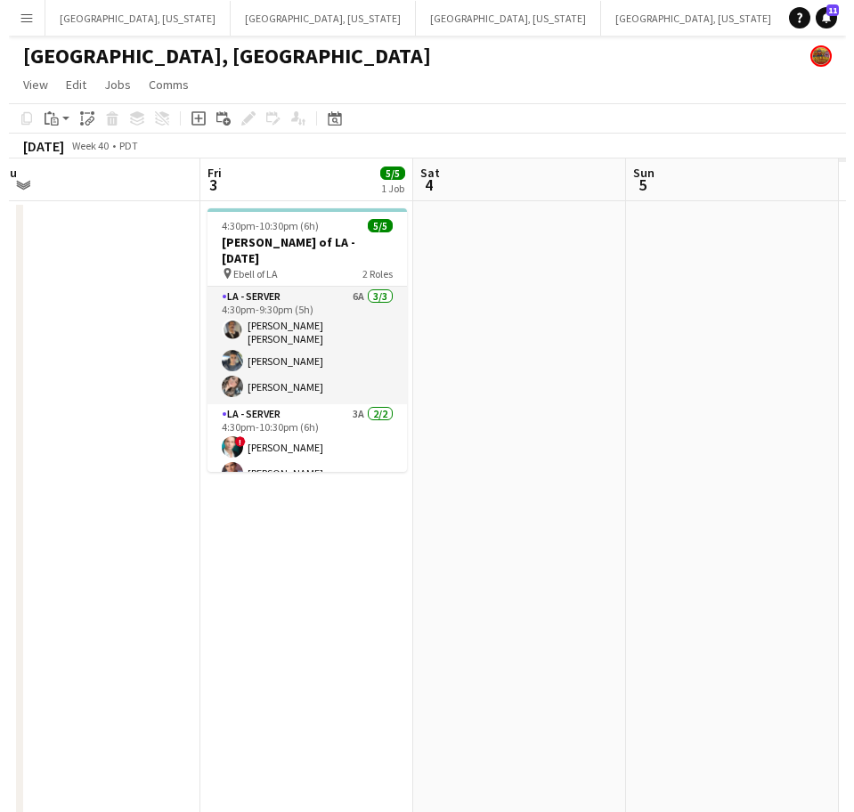
scroll to position [0, 569]
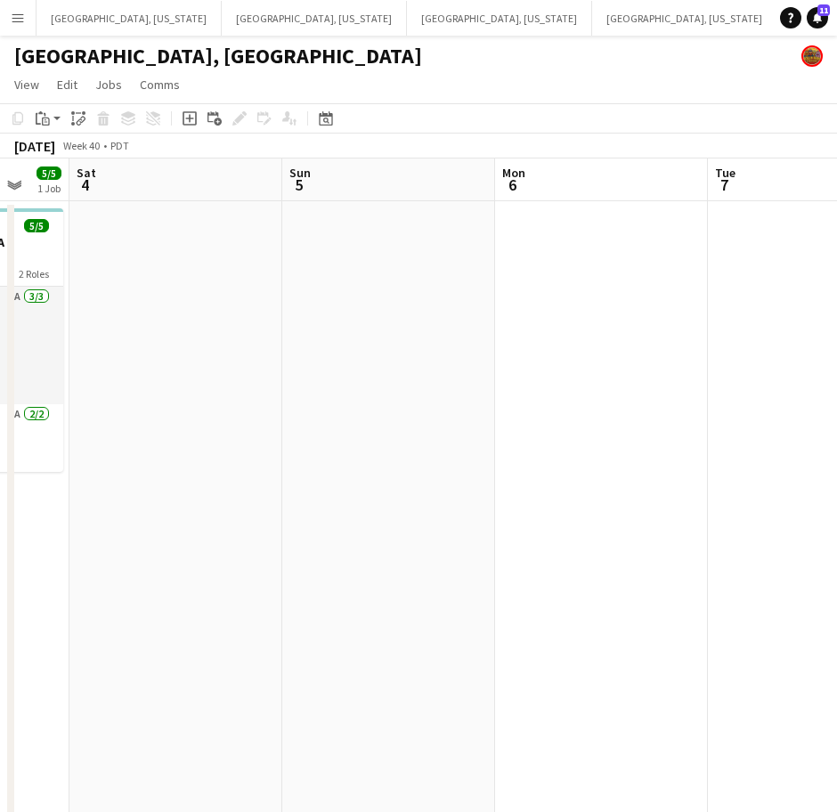
click at [17, 12] on app-icon "Menu" at bounding box center [18, 18] width 14 height 14
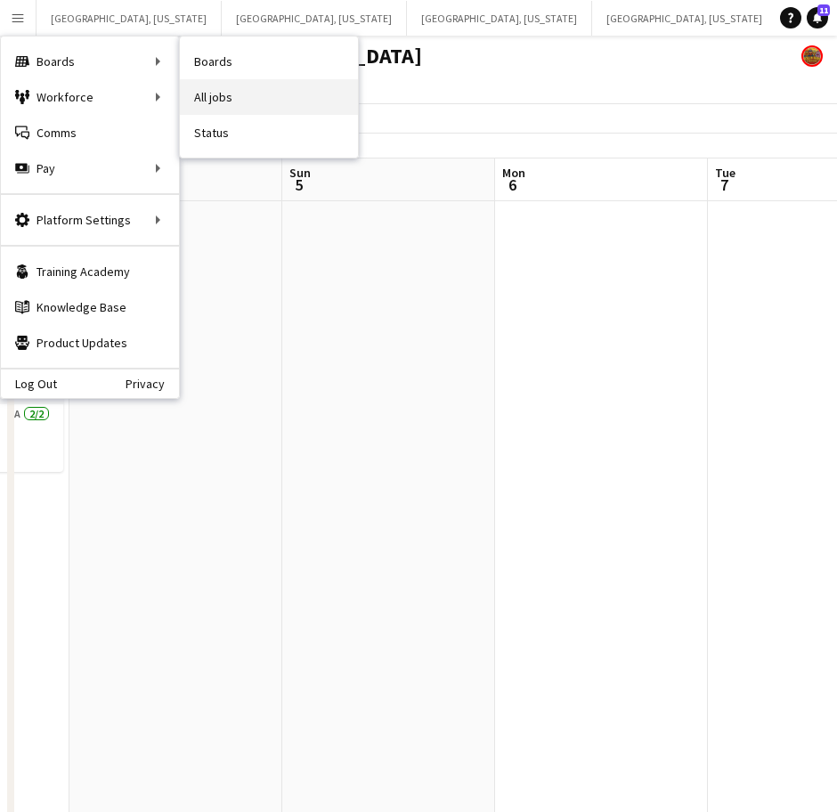
click at [206, 103] on link "All jobs" at bounding box center [269, 97] width 178 height 36
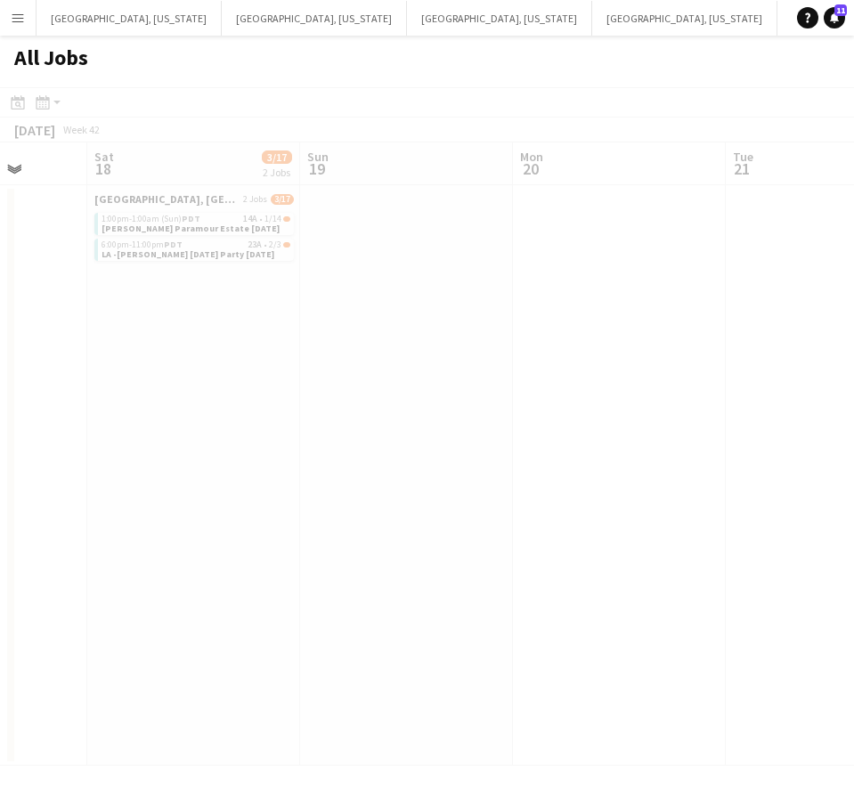
scroll to position [0, 762]
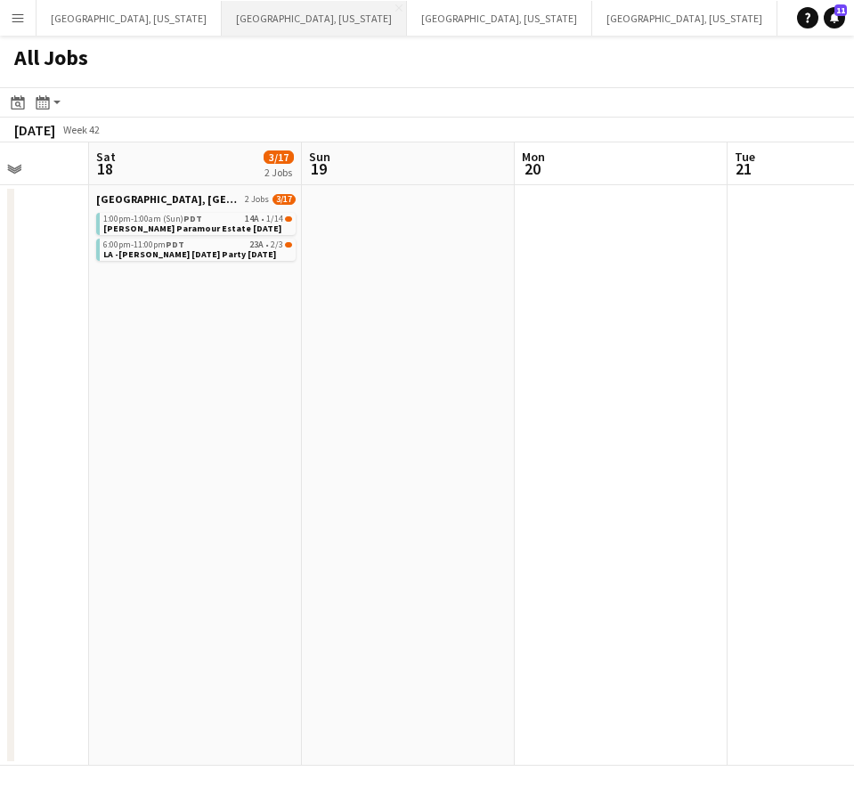
click at [222, 27] on button "Dallas, Texas Close" at bounding box center [314, 18] width 185 height 35
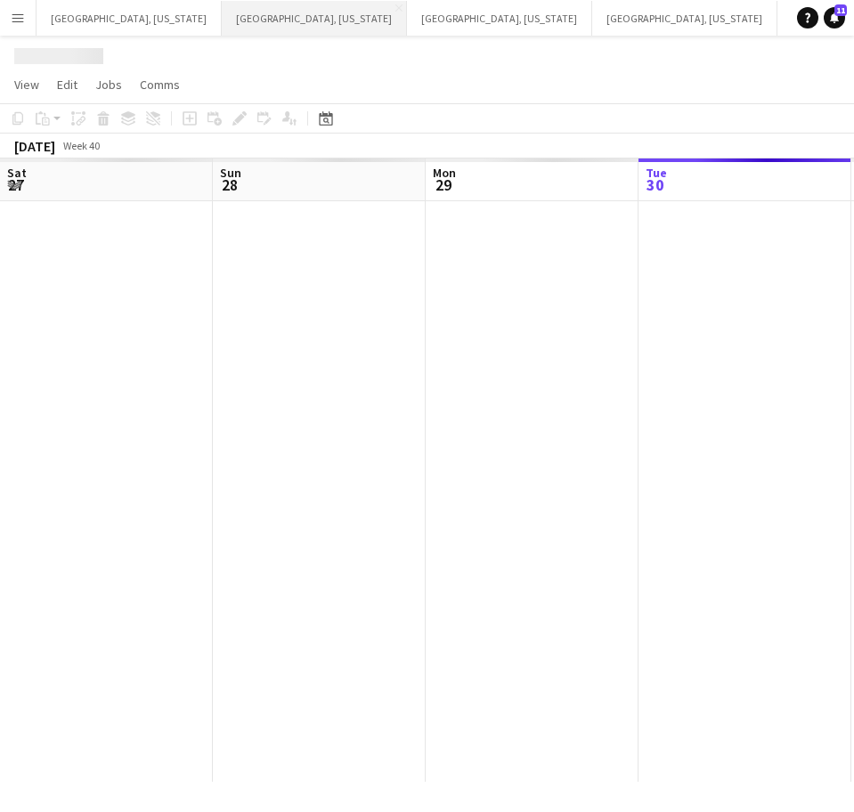
scroll to position [0, 426]
